Goal: Information Seeking & Learning: Learn about a topic

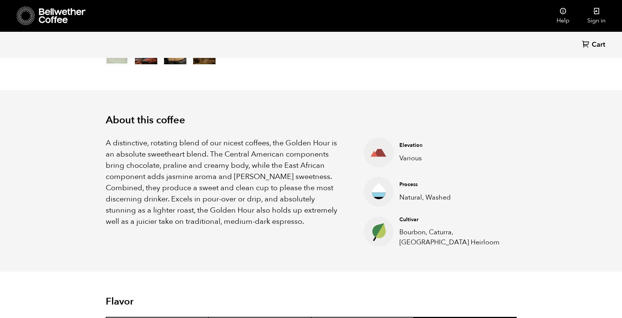
scroll to position [182, 0]
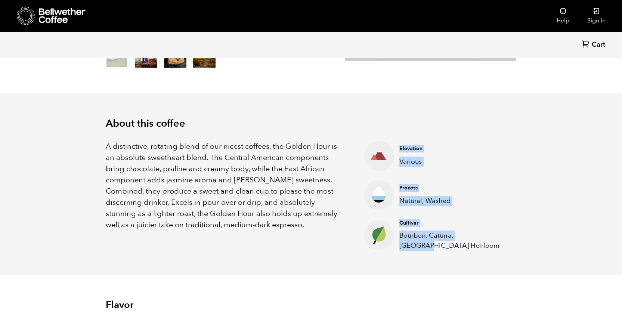
drag, startPoint x: 385, startPoint y: 169, endPoint x: 494, endPoint y: 239, distance: 130.1
click at [494, 239] on ul "Elevation Various Process Natural, Washed Cultivar Bourbon, Caturra, Ethiopia H…" at bounding box center [430, 196] width 171 height 110
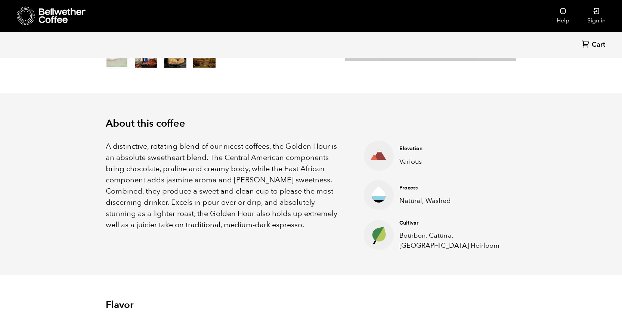
click at [248, 172] on p "A distinctive, rotating blend of our nicest coffees, the Golden Hour is an abso…" at bounding box center [226, 186] width 240 height 90
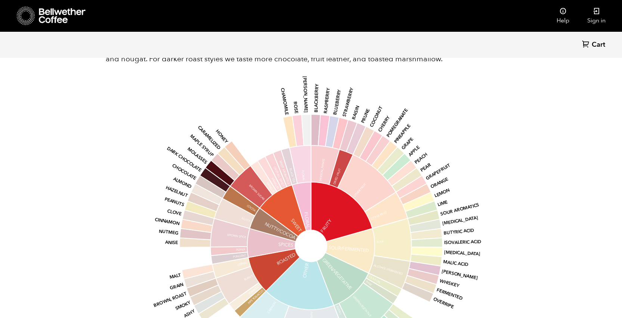
scroll to position [507, 0]
click at [368, 187] on icon at bounding box center [367, 182] width 58 height 57
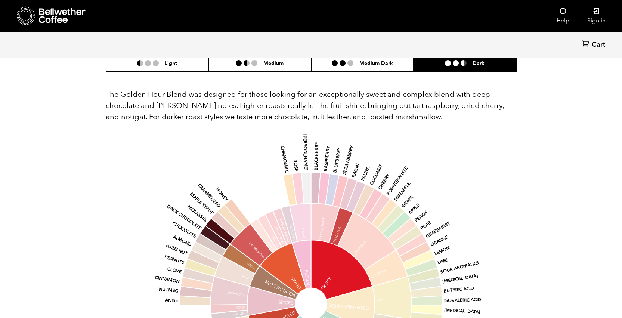
scroll to position [451, 0]
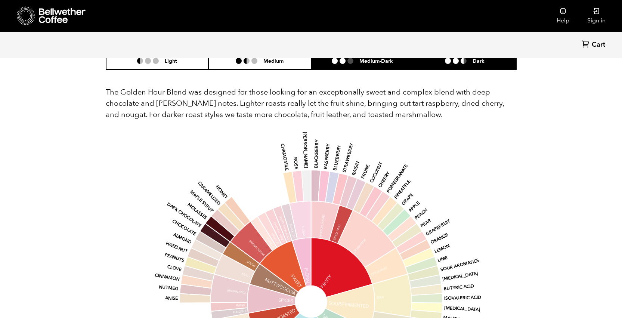
click at [369, 64] on h6 "Medium-Dark" at bounding box center [377, 61] width 34 height 6
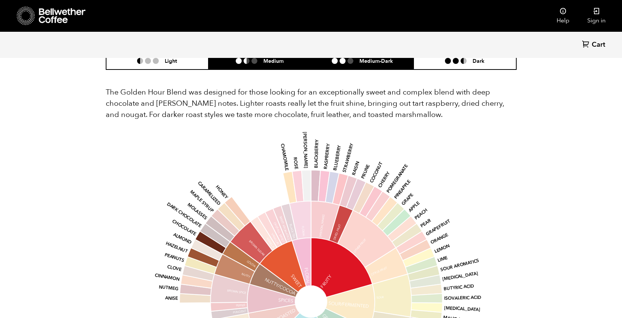
click at [276, 64] on h6 "Medium" at bounding box center [274, 61] width 20 height 6
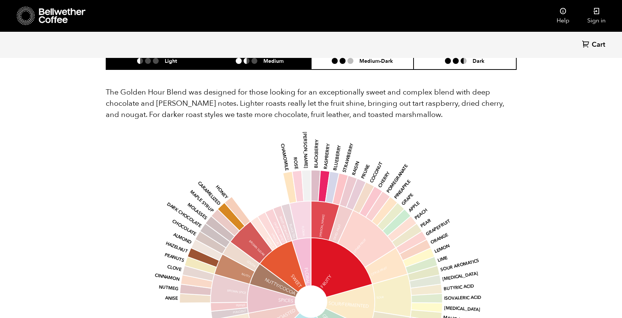
click at [173, 65] on li "Light" at bounding box center [157, 61] width 103 height 18
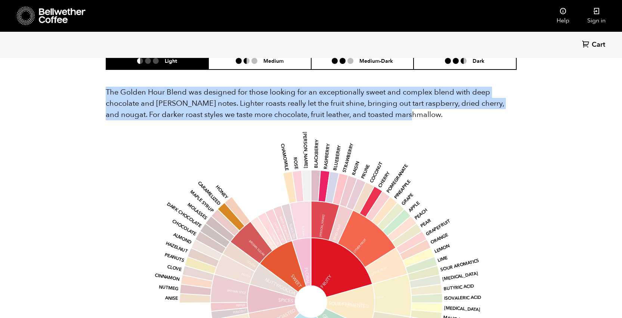
drag, startPoint x: 403, startPoint y: 117, endPoint x: 98, endPoint y: 93, distance: 305.9
click at [98, 93] on section "Flavor Light Medium Medium-Dark Dark The Golden Hour Blend was designed for tho…" at bounding box center [311, 245] width 449 height 478
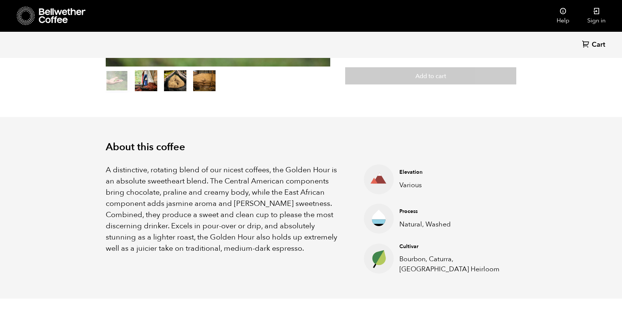
scroll to position [201, 0]
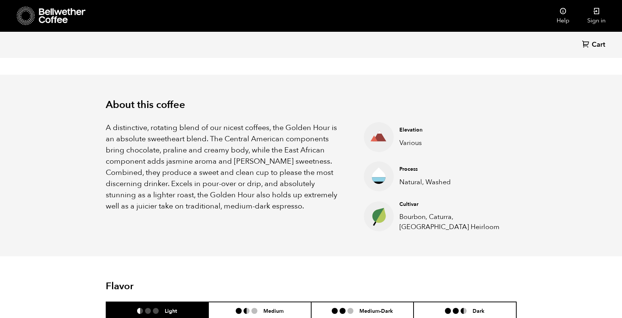
drag, startPoint x: 106, startPoint y: 105, endPoint x: 517, endPoint y: 221, distance: 426.8
click at [517, 221] on div "About this coffee A distinctive, rotating blend of our nicest coffees, the Gold…" at bounding box center [311, 166] width 449 height 182
click at [309, 169] on p "A distinctive, rotating blend of our nicest coffees, the Golden Hour is an abso…" at bounding box center [226, 167] width 240 height 90
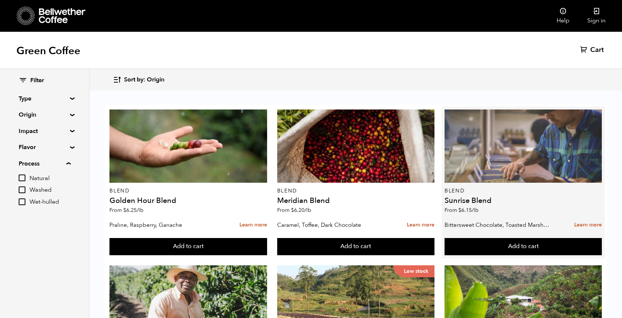
click at [492, 154] on div at bounding box center [524, 146] width 158 height 73
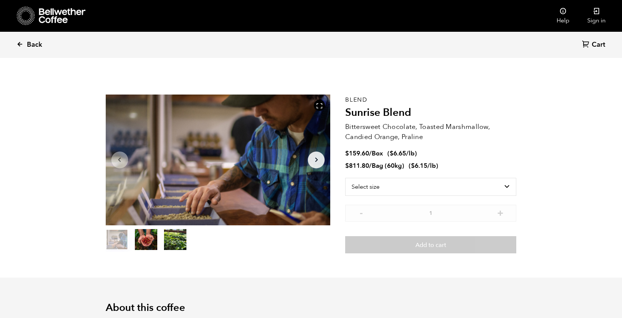
click at [18, 43] on icon at bounding box center [19, 44] width 7 height 7
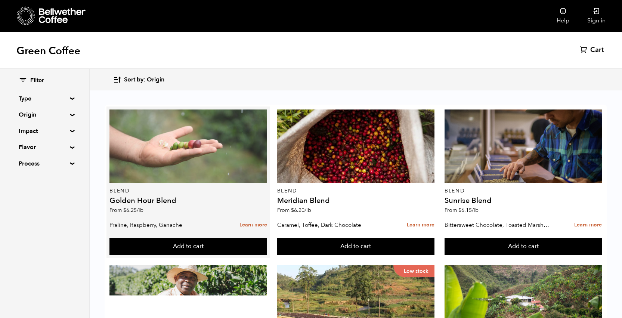
click at [179, 154] on div at bounding box center [189, 146] width 158 height 73
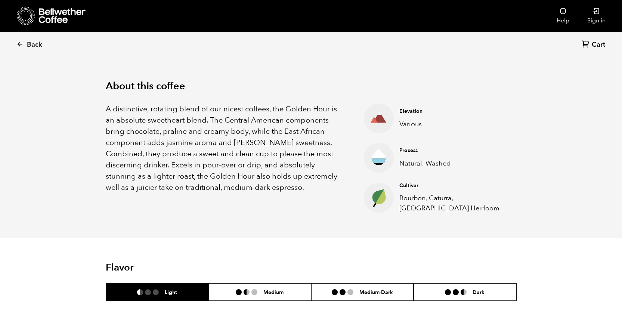
scroll to position [219, 0]
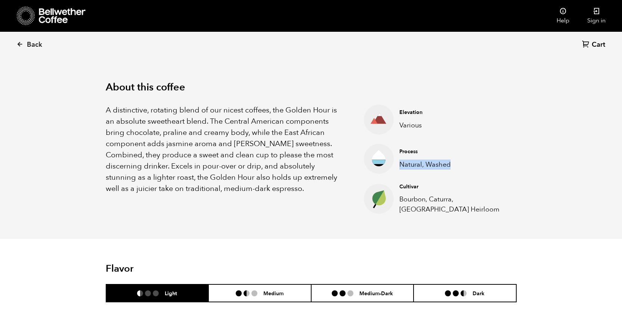
drag, startPoint x: 400, startPoint y: 165, endPoint x: 457, endPoint y: 166, distance: 57.6
click at [457, 166] on p "Natural, Washed" at bounding box center [452, 165] width 105 height 10
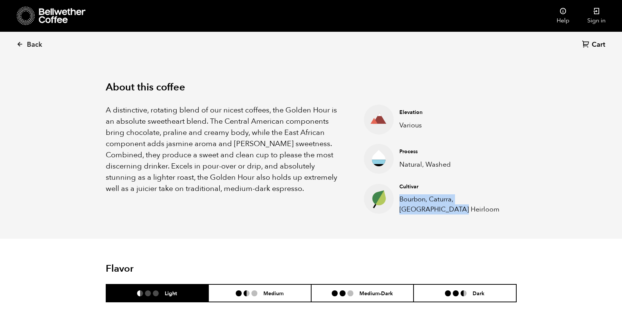
drag, startPoint x: 398, startPoint y: 198, endPoint x: 449, endPoint y: 215, distance: 54.0
click at [449, 215] on div "About this coffee A distinctive, rotating blend of our nicest coffees, the Gold…" at bounding box center [311, 148] width 449 height 182
click at [462, 200] on p "Bourbon, Caturra, [GEOGRAPHIC_DATA] Heirloom" at bounding box center [452, 204] width 105 height 20
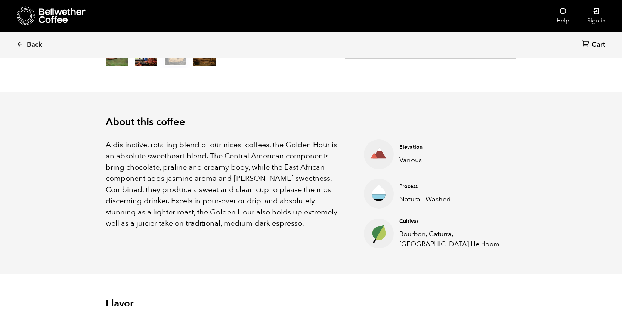
scroll to position [184, 0]
